Goal: Book appointment/travel/reservation

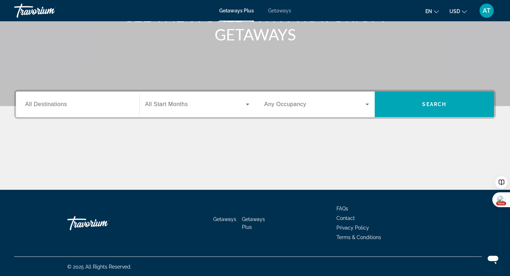
scroll to position [107, 0]
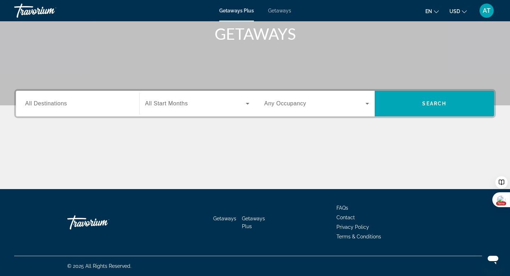
click at [117, 107] on input "Destination All Destinations" at bounding box center [77, 104] width 105 height 8
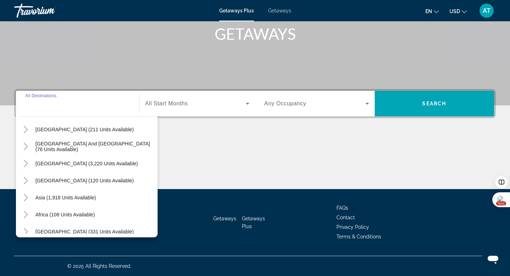
scroll to position [115, 0]
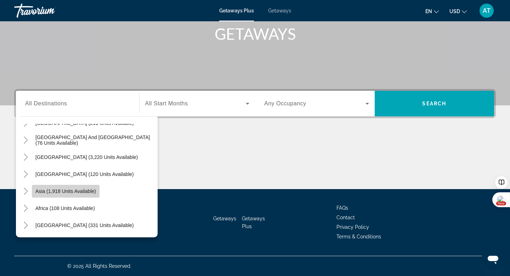
click at [74, 191] on span "Asia (1,918 units available)" at bounding box center [65, 191] width 61 height 6
type input "**********"
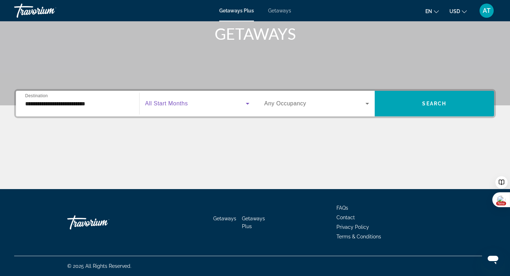
click at [204, 102] on span "Search widget" at bounding box center [195, 103] width 101 height 8
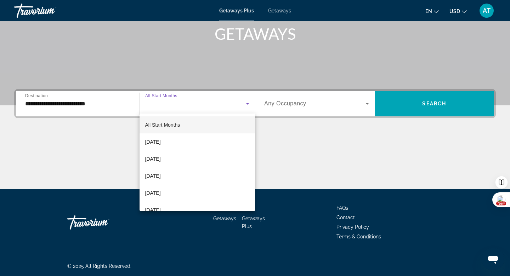
click at [114, 138] on div at bounding box center [255, 138] width 510 height 276
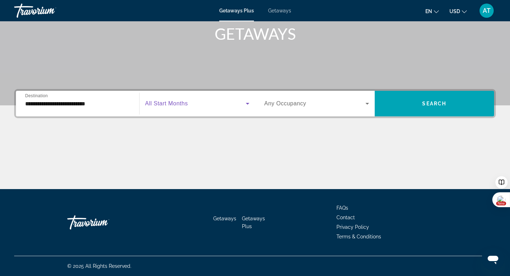
click at [244, 106] on icon "Search widget" at bounding box center [247, 103] width 8 height 8
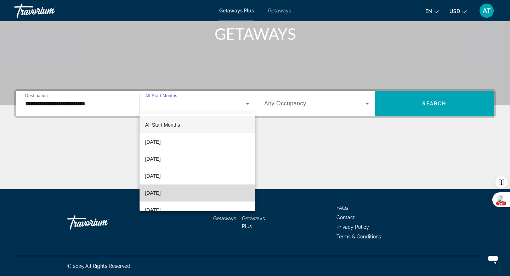
click at [204, 192] on mat-option "[DATE]" at bounding box center [198, 192] width 116 height 17
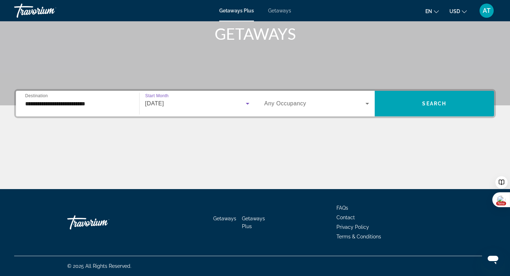
click at [299, 97] on div "Search widget" at bounding box center [316, 103] width 105 height 20
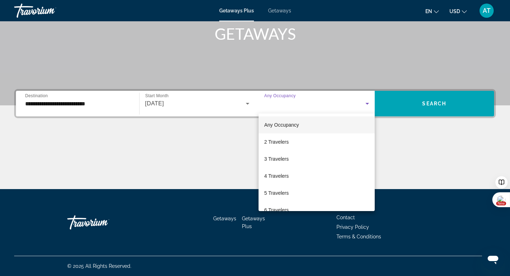
click at [164, 185] on div at bounding box center [255, 138] width 510 height 276
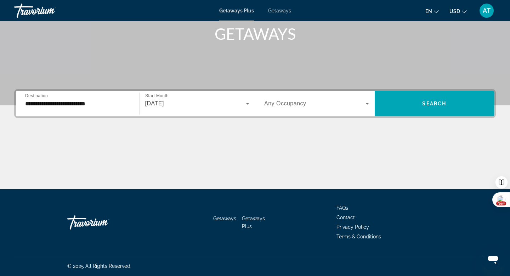
click at [118, 107] on input "**********" at bounding box center [77, 104] width 105 height 8
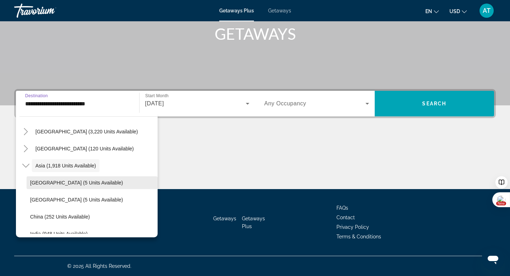
scroll to position [141, 0]
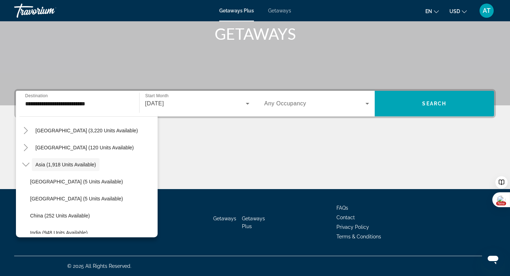
click at [257, 169] on div "Main content" at bounding box center [255, 162] width 482 height 53
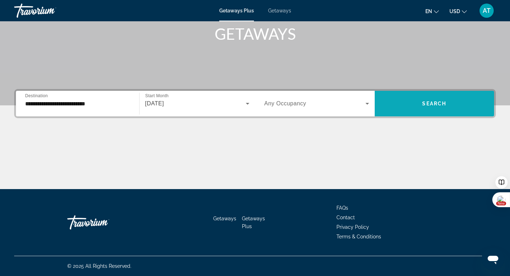
click at [408, 108] on span "Search widget" at bounding box center [435, 103] width 120 height 17
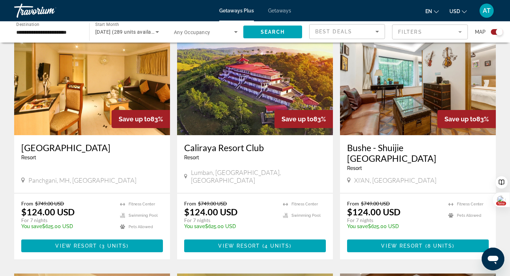
scroll to position [260, 0]
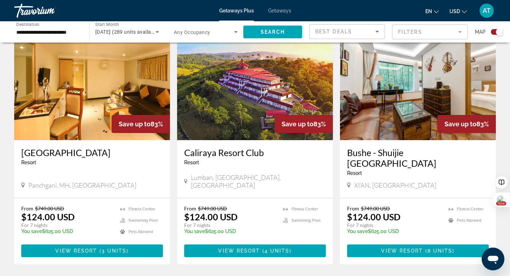
click at [234, 153] on h3 "Caliraya Resort Club" at bounding box center [255, 152] width 142 height 11
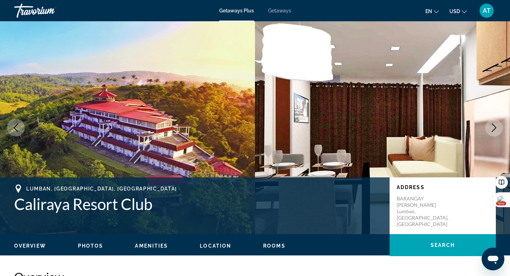
click at [496, 123] on button "Next image" at bounding box center [494, 128] width 18 height 18
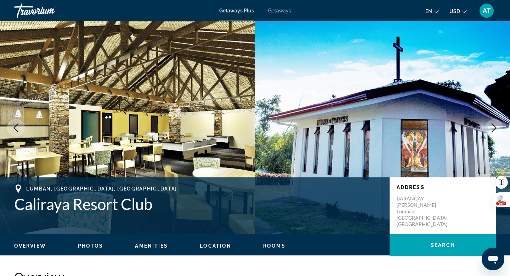
click at [496, 123] on icon "Next image" at bounding box center [494, 127] width 8 height 8
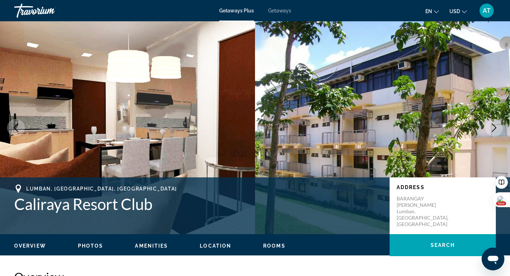
click at [495, 127] on icon "Next image" at bounding box center [494, 127] width 5 height 8
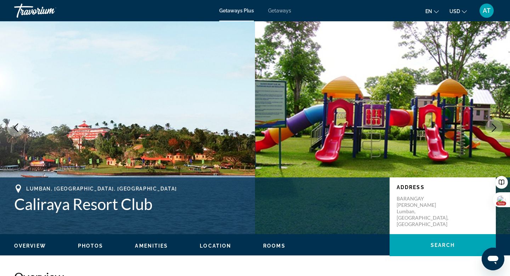
click at [495, 128] on icon "Next image" at bounding box center [494, 127] width 8 height 8
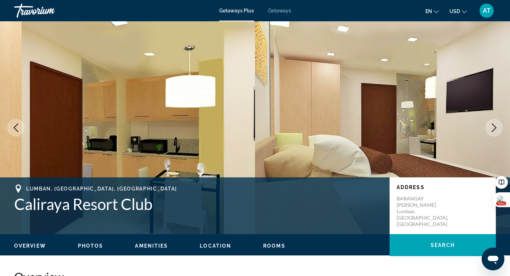
click at [495, 129] on icon "Next image" at bounding box center [494, 127] width 8 height 8
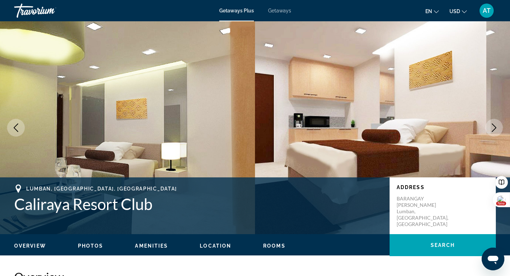
click at [495, 129] on icon "Next image" at bounding box center [494, 127] width 8 height 8
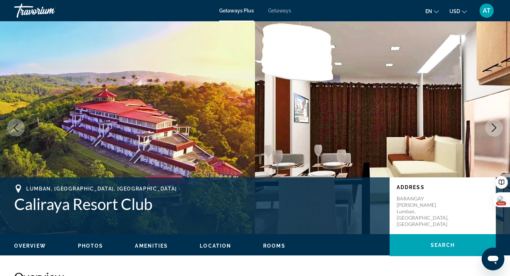
click at [495, 129] on icon "Next image" at bounding box center [494, 127] width 8 height 8
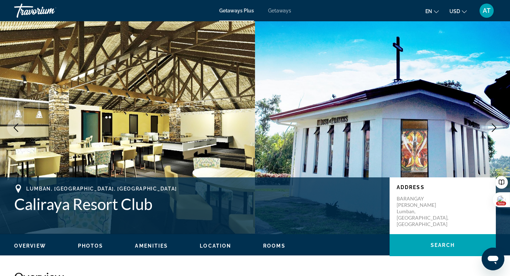
click at [495, 129] on icon "Next image" at bounding box center [494, 127] width 8 height 8
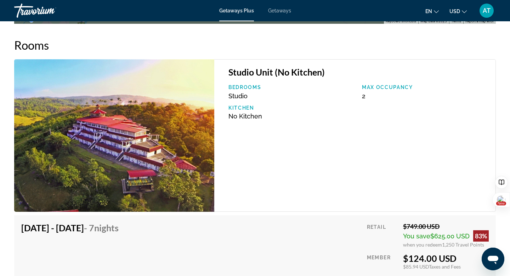
scroll to position [989, 0]
